Goal: Task Accomplishment & Management: Manage account settings

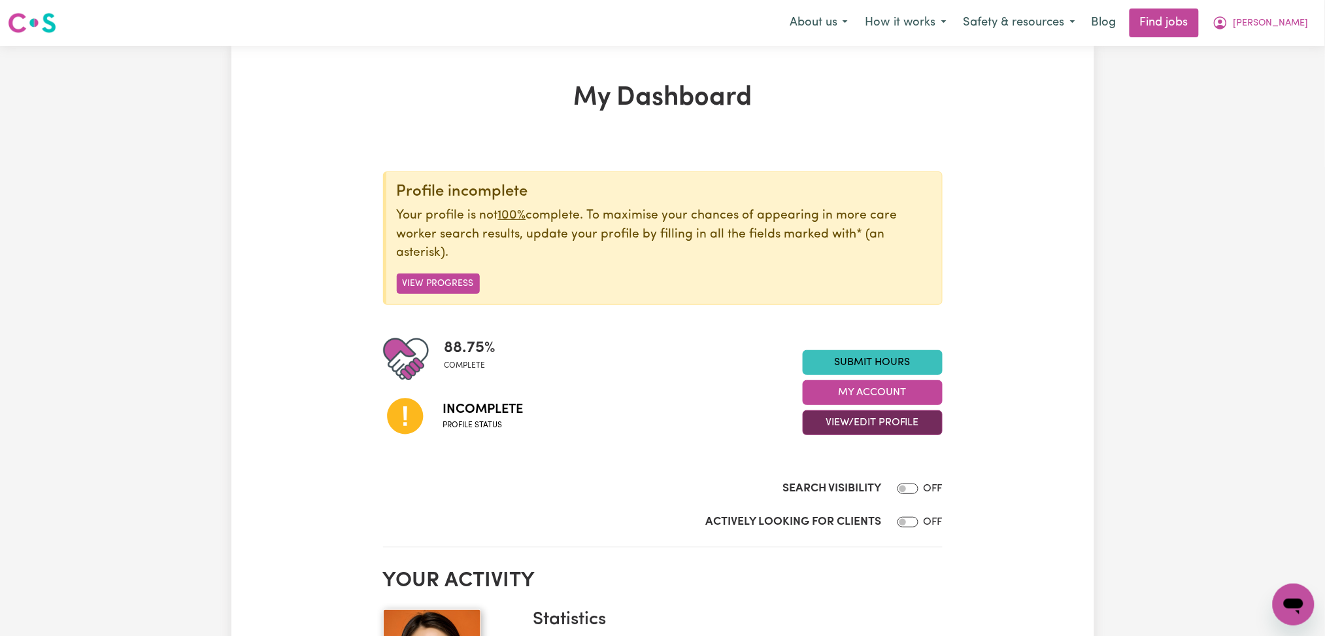
click at [807, 428] on button "View/Edit Profile" at bounding box center [873, 422] width 140 height 25
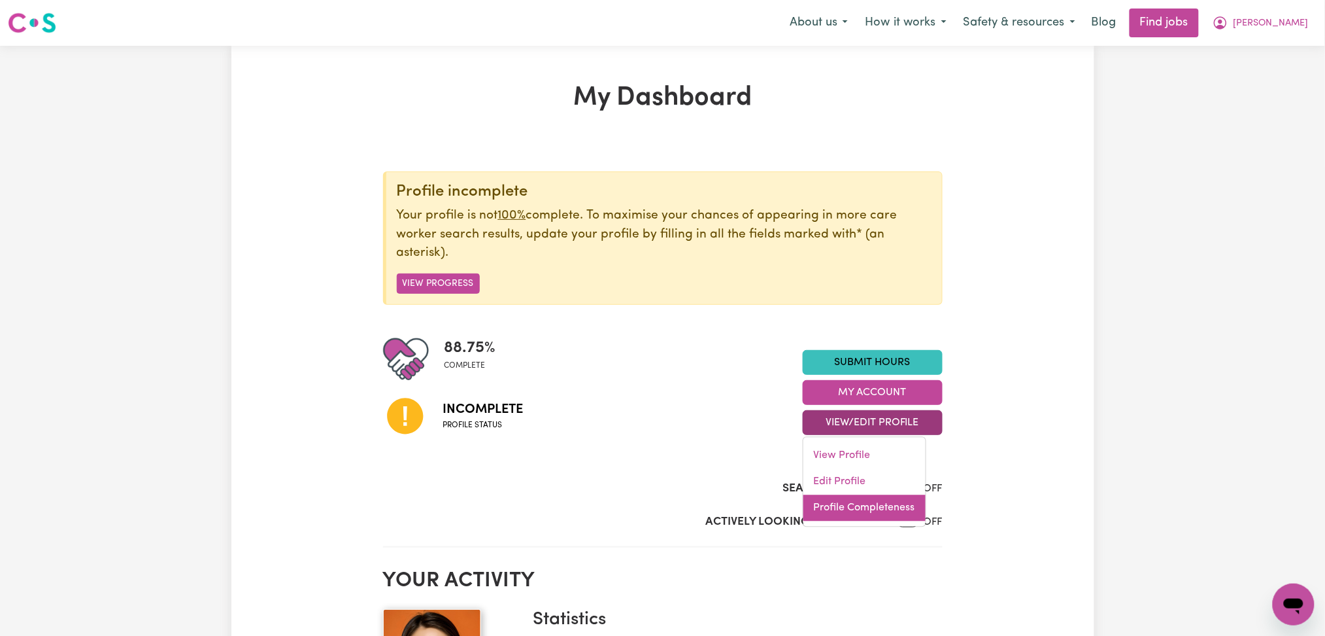
click at [851, 512] on link "Profile Completeness" at bounding box center [865, 508] width 122 height 26
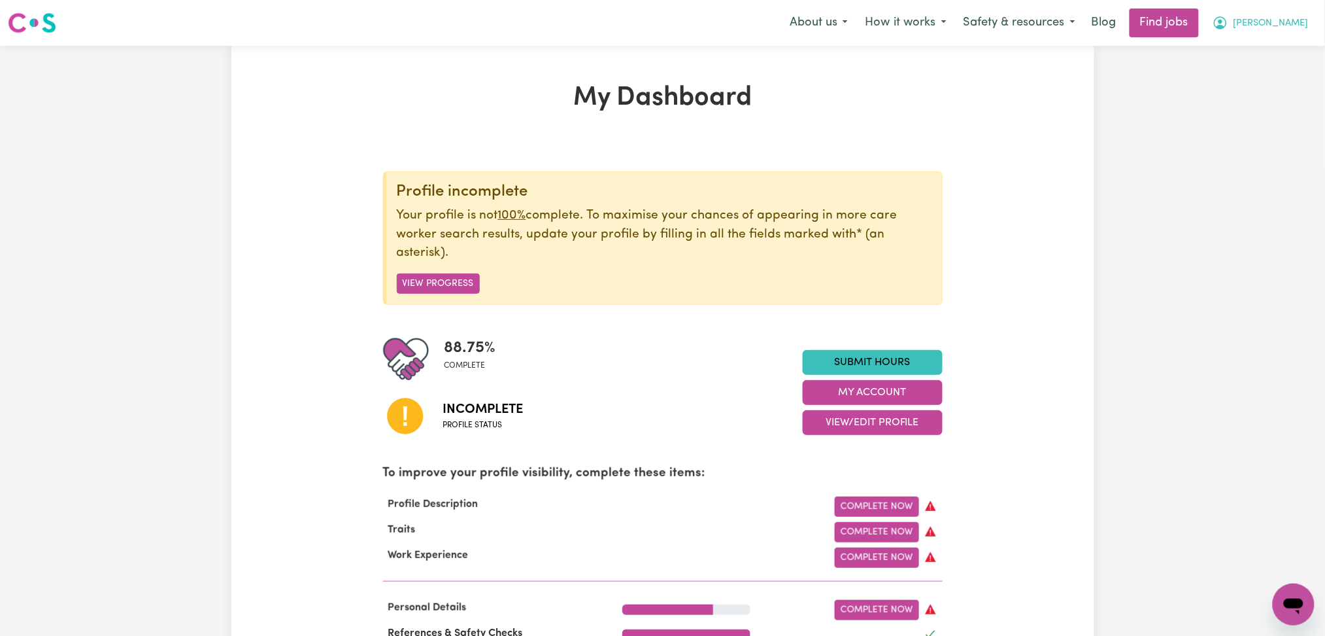
click at [1301, 23] on span "[PERSON_NAME]" at bounding box center [1271, 23] width 75 height 14
click at [1263, 97] on link "Logout" at bounding box center [1264, 100] width 103 height 25
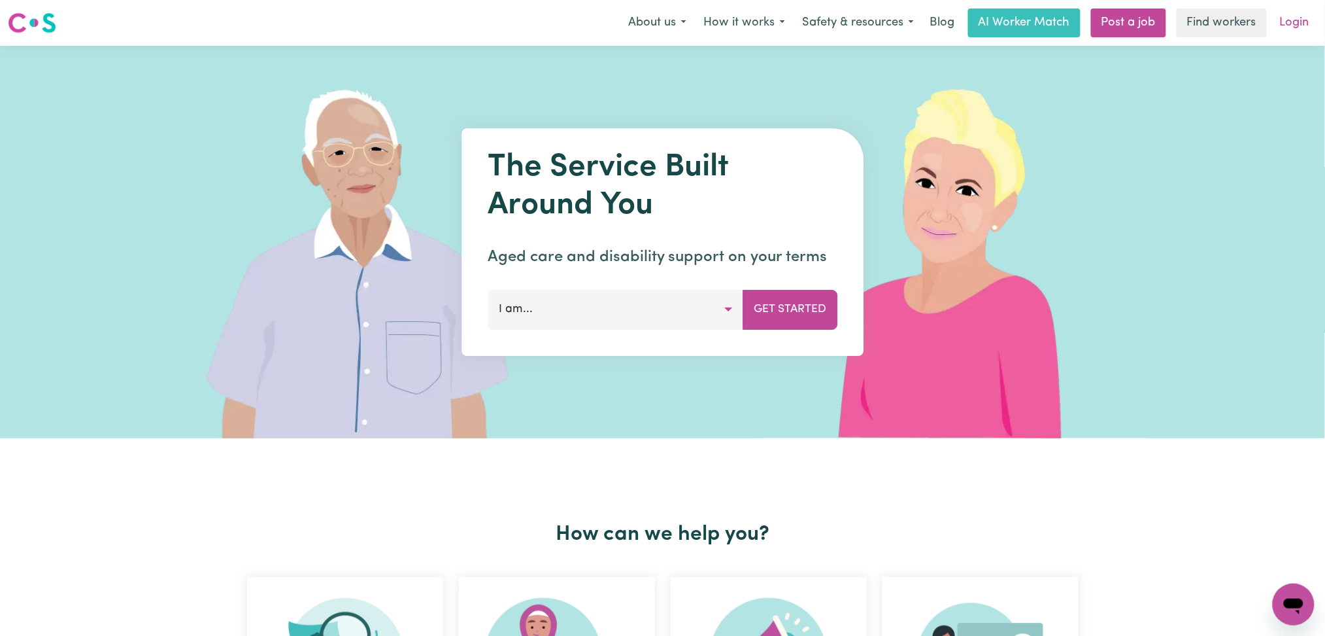
click at [1289, 23] on link "Login" at bounding box center [1294, 22] width 45 height 29
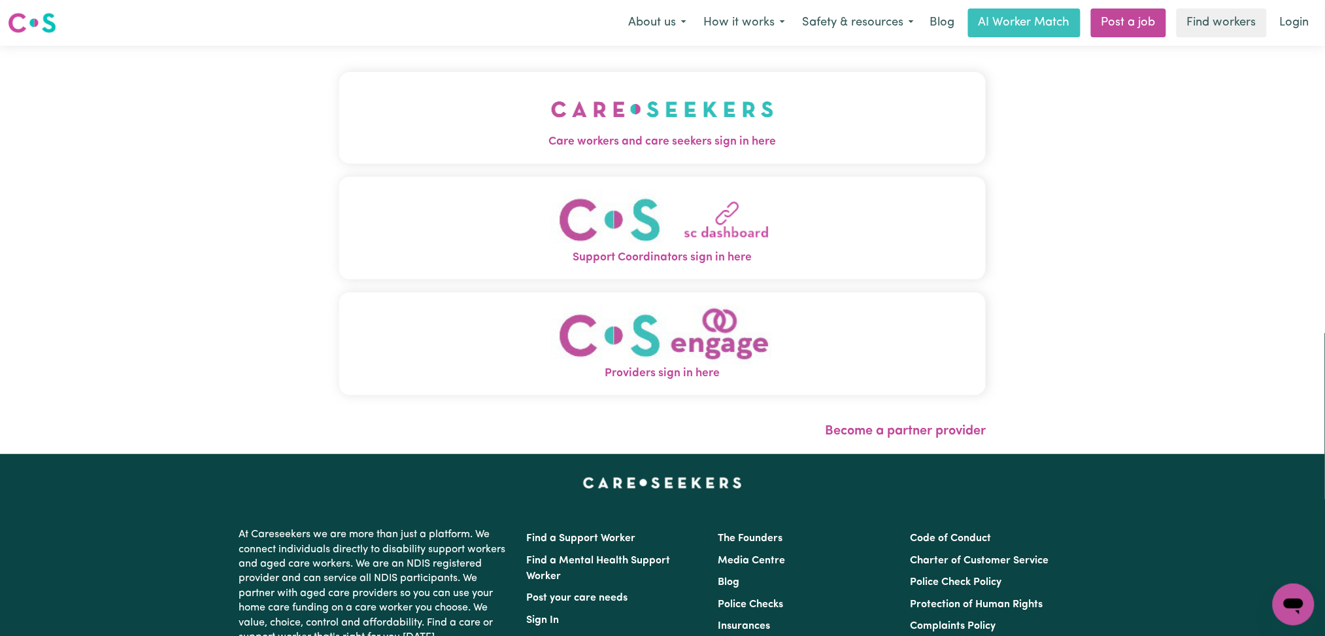
click at [551, 127] on img "Care workers and care seekers sign in here" at bounding box center [662, 109] width 223 height 48
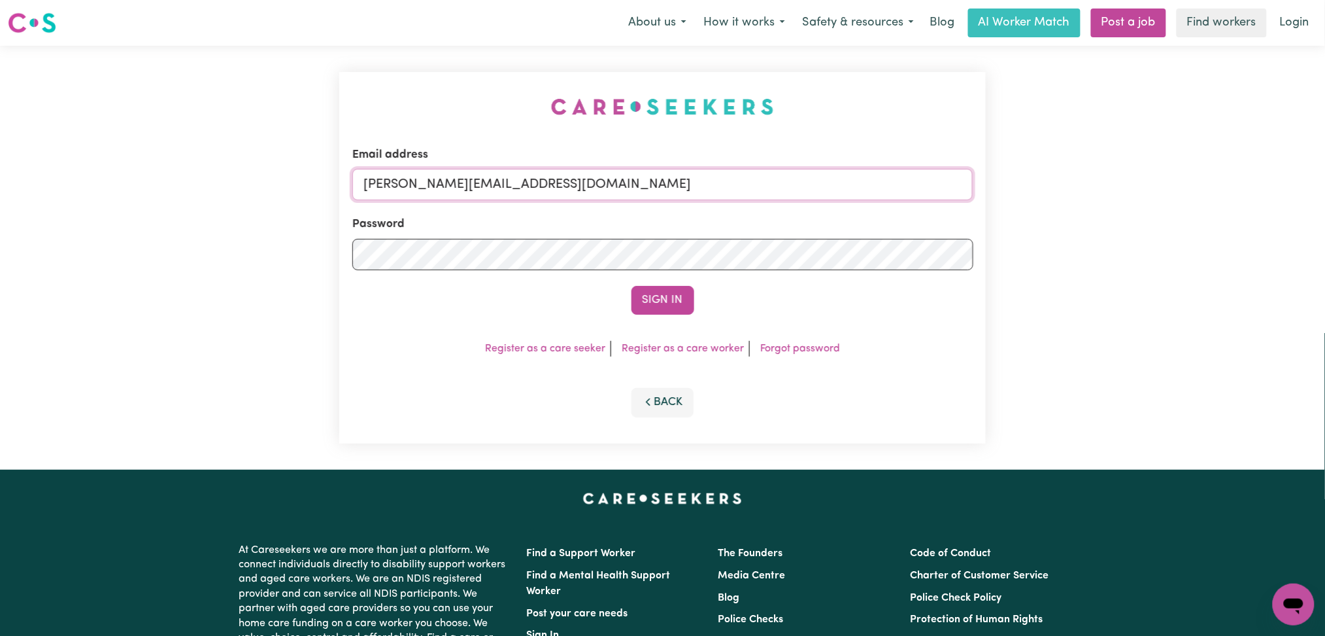
drag, startPoint x: 507, startPoint y: 190, endPoint x: 507, endPoint y: 198, distance: 8.5
click at [507, 190] on input "[PERSON_NAME][EMAIL_ADDRESS][DOMAIN_NAME]" at bounding box center [662, 184] width 621 height 31
drag, startPoint x: 430, startPoint y: 186, endPoint x: 972, endPoint y: 184, distance: 541.4
click at [972, 184] on input "Superuser~[EMAIL_ADDRESS][DOMAIN_NAME]" at bounding box center [662, 184] width 621 height 31
type input "Superuser~[EMAIL_ADDRESS][DOMAIN_NAME]"
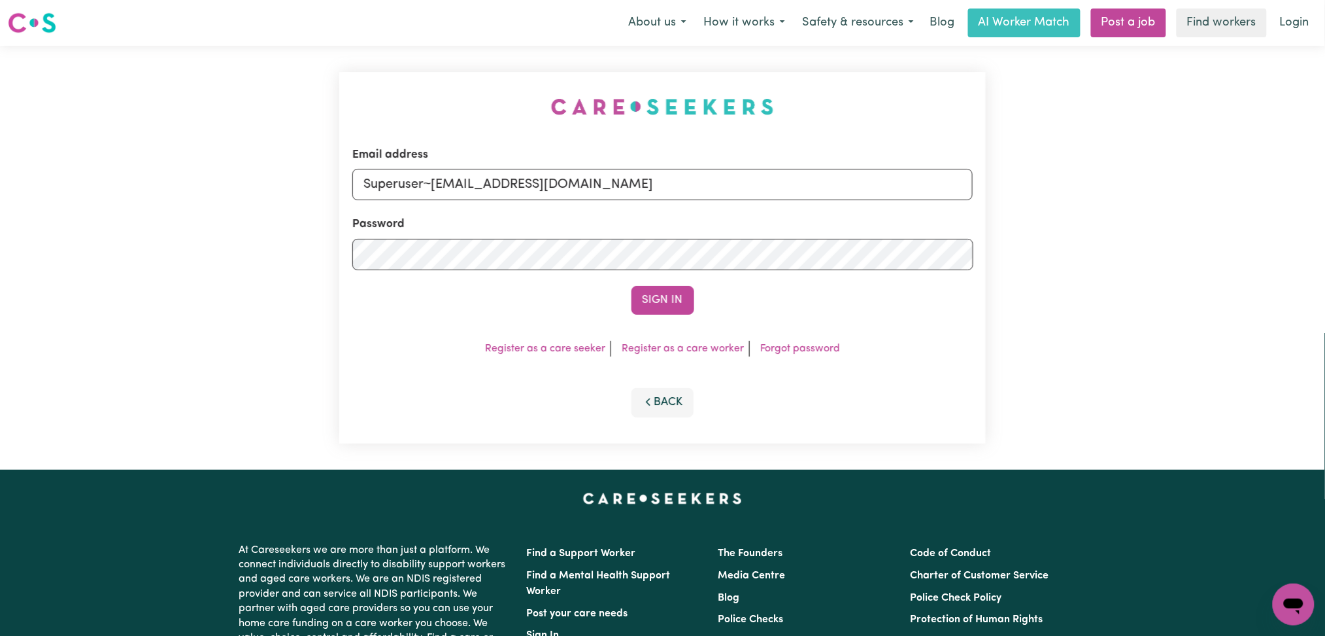
click at [698, 309] on div "Sign In" at bounding box center [662, 300] width 621 height 29
click at [687, 296] on button "Sign In" at bounding box center [663, 300] width 63 height 29
